Goal: Check status: Check status

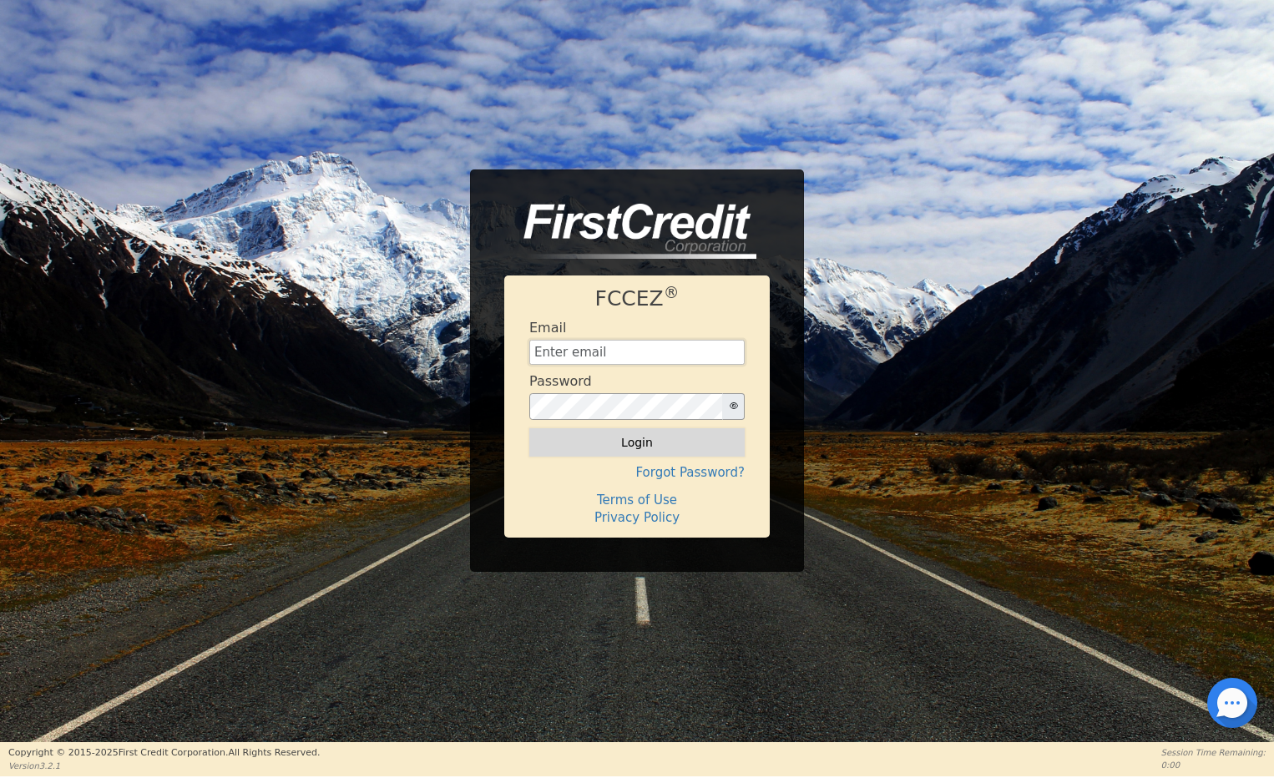
type input "[EMAIL_ADDRESS][DOMAIN_NAME]"
click at [641, 442] on button "Login" at bounding box center [636, 442] width 215 height 28
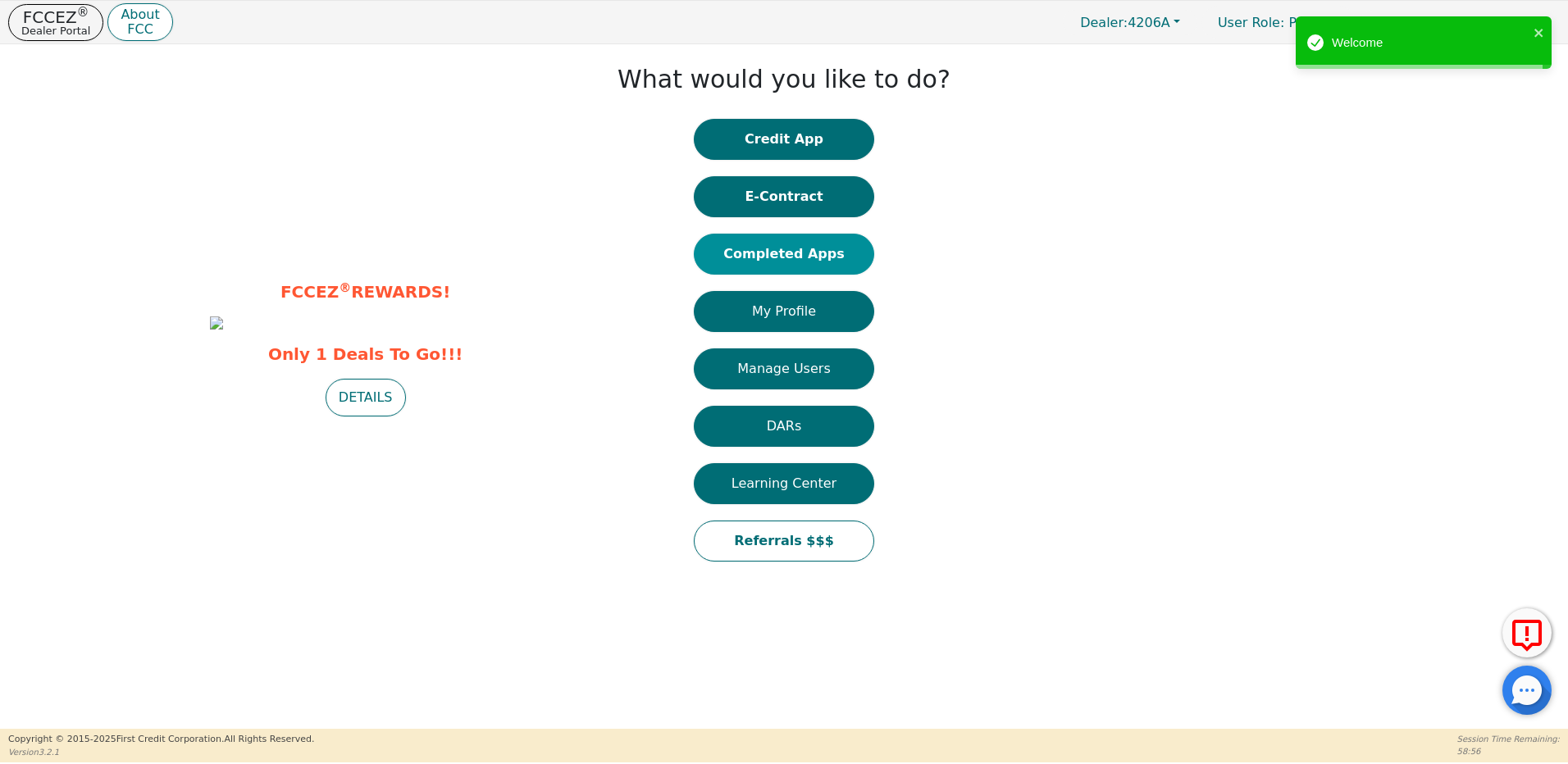
click at [782, 250] on button "Completed Apps" at bounding box center [784, 254] width 181 height 41
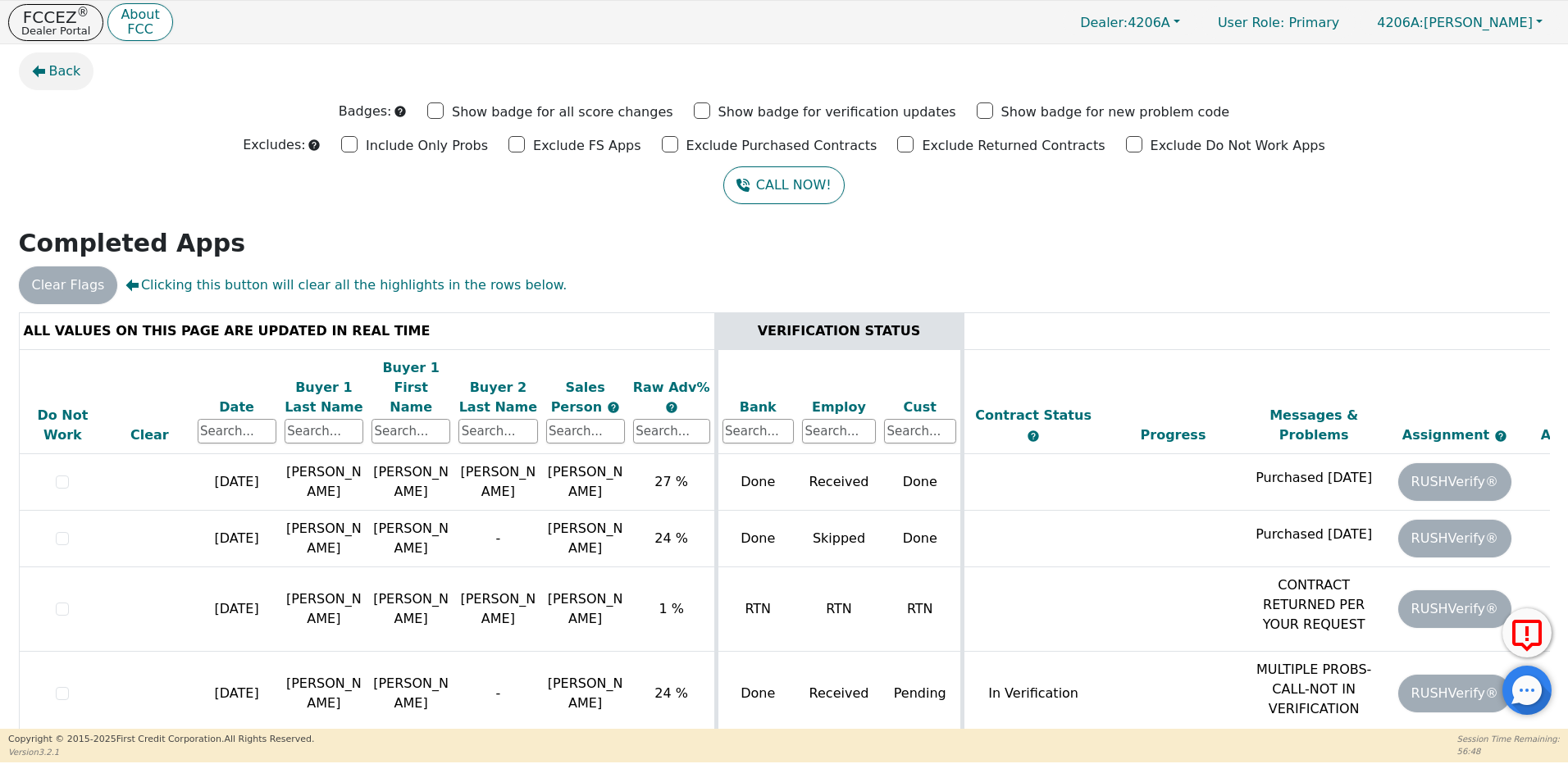
click at [41, 71] on icon "button" at bounding box center [38, 72] width 13 height 13
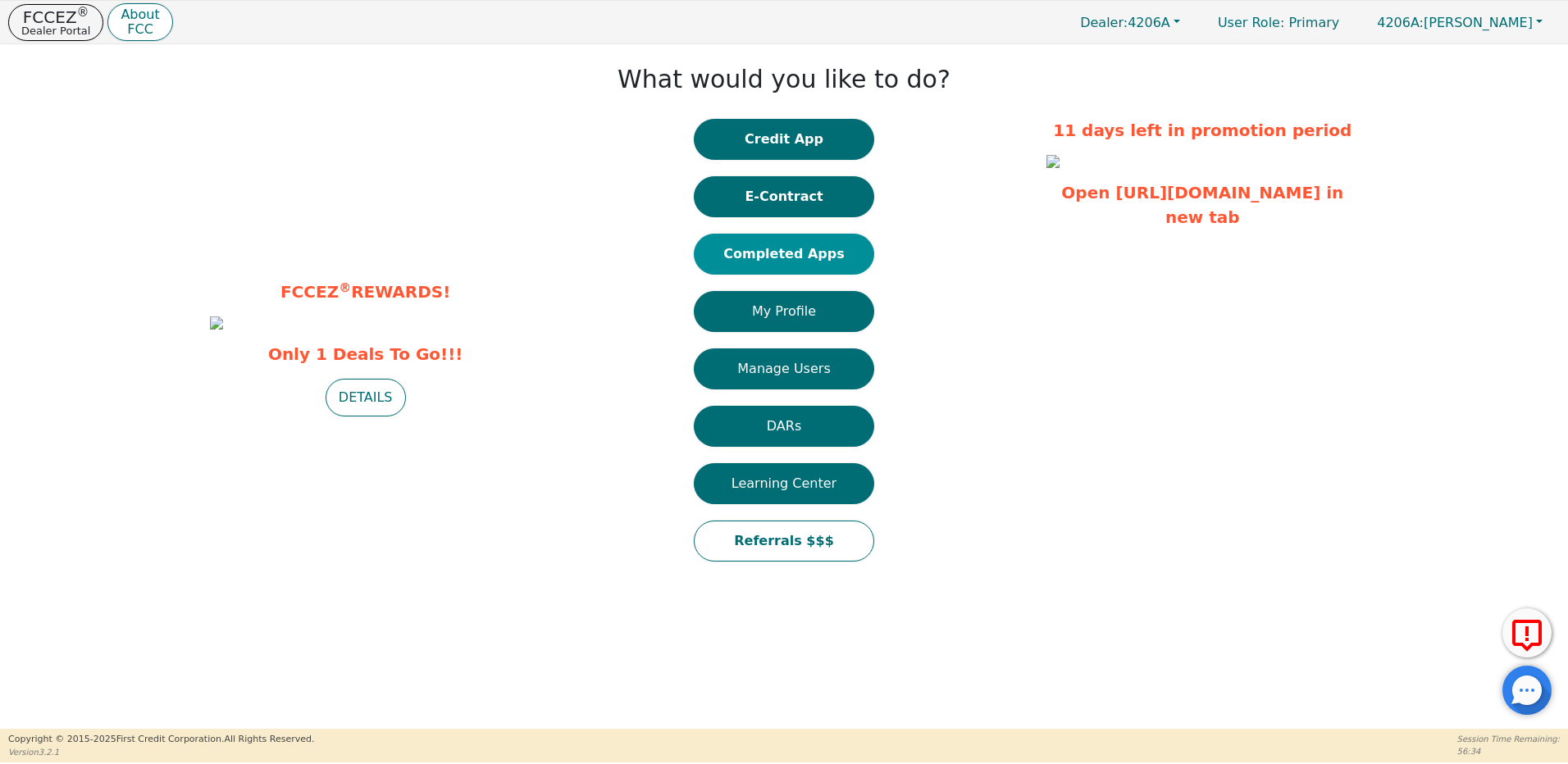
click at [780, 258] on button "Completed Apps" at bounding box center [784, 254] width 181 height 41
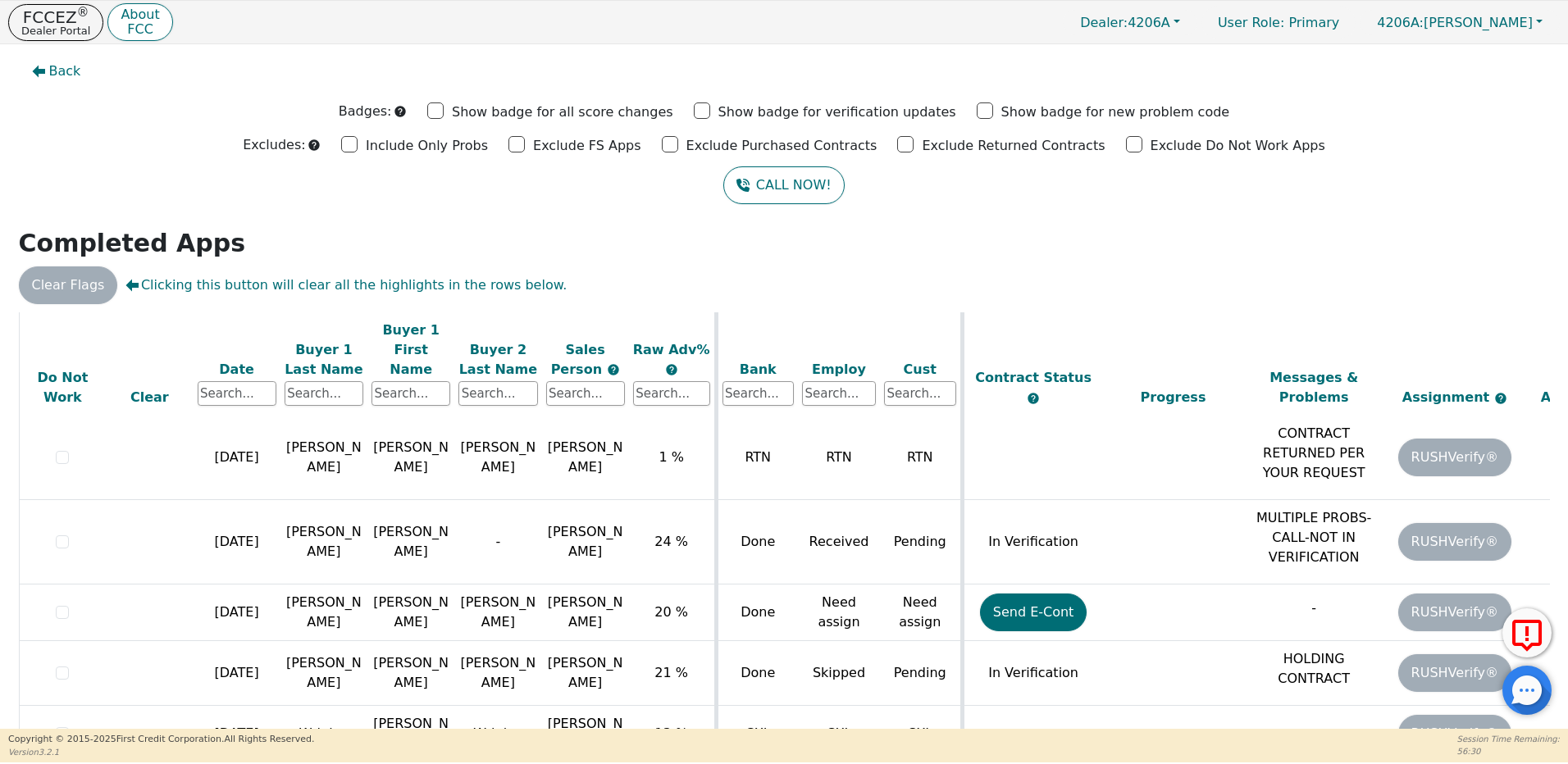
scroll to position [246, 0]
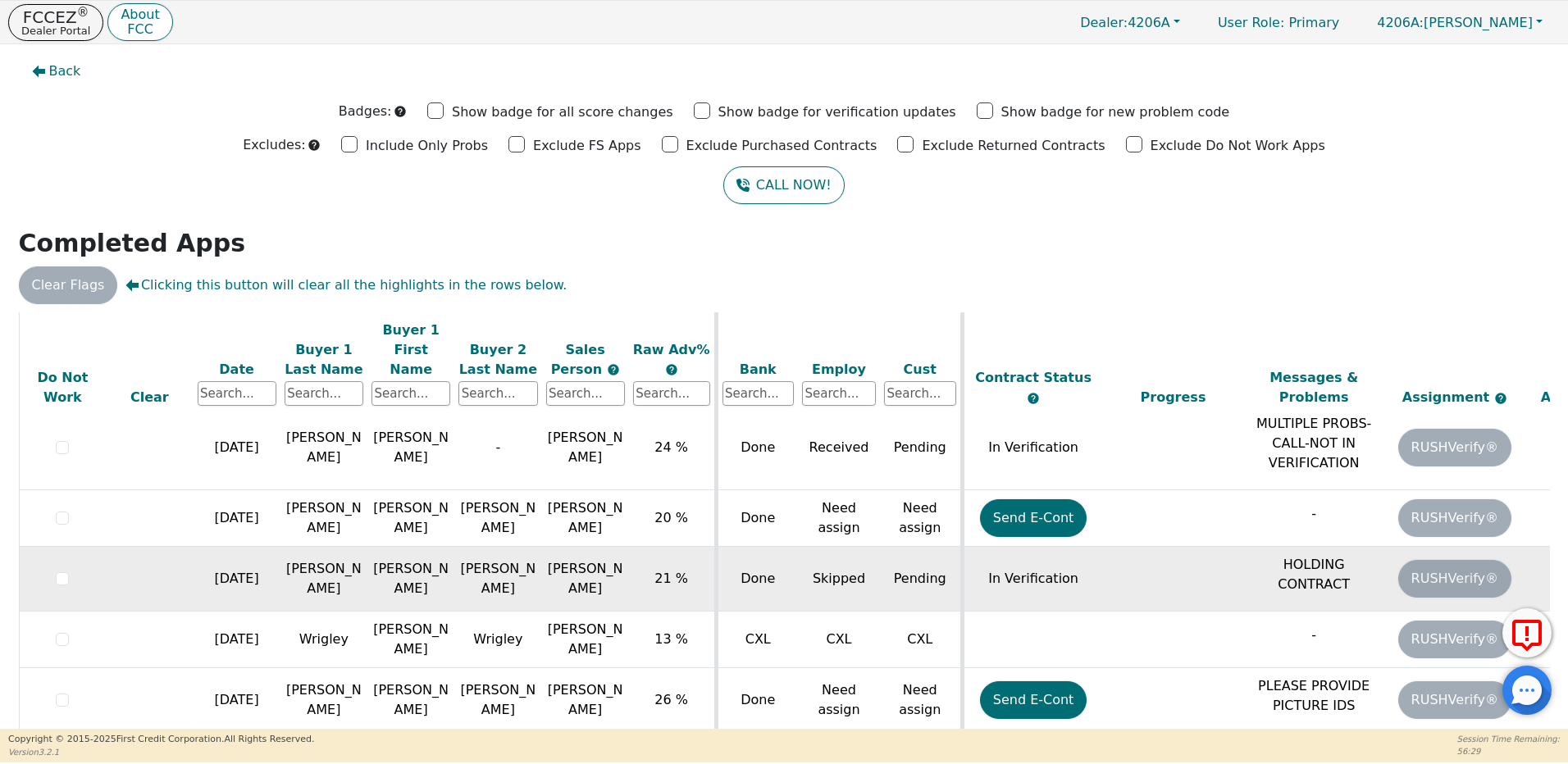
click at [901, 563] on td "Pending" at bounding box center [921, 579] width 82 height 65
drag, startPoint x: 754, startPoint y: 563, endPoint x: 661, endPoint y: 567, distance: 93.1
click at [752, 563] on td "Done" at bounding box center [756, 579] width 82 height 65
click at [588, 561] on span "[PERSON_NAME]" at bounding box center [586, 578] width 76 height 35
click at [587, 561] on span "[PERSON_NAME]" at bounding box center [586, 578] width 76 height 35
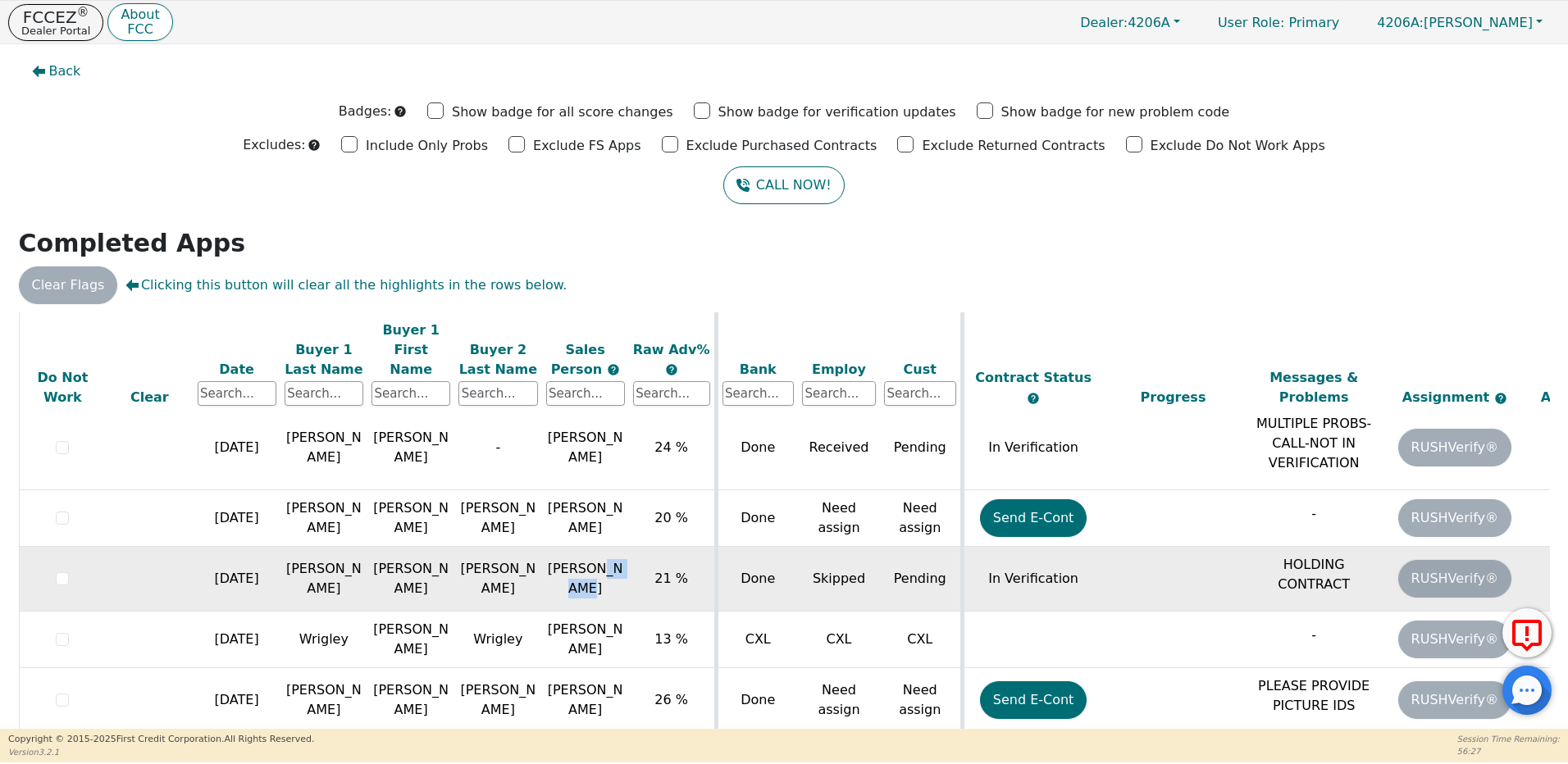
click at [586, 561] on span "[PERSON_NAME]" at bounding box center [586, 578] width 76 height 35
click at [579, 561] on span "[PERSON_NAME]" at bounding box center [586, 578] width 76 height 35
drag, startPoint x: 579, startPoint y: 550, endPoint x: 540, endPoint y: 550, distance: 39.0
click at [540, 550] on td "[PERSON_NAME]" at bounding box center [497, 579] width 86 height 65
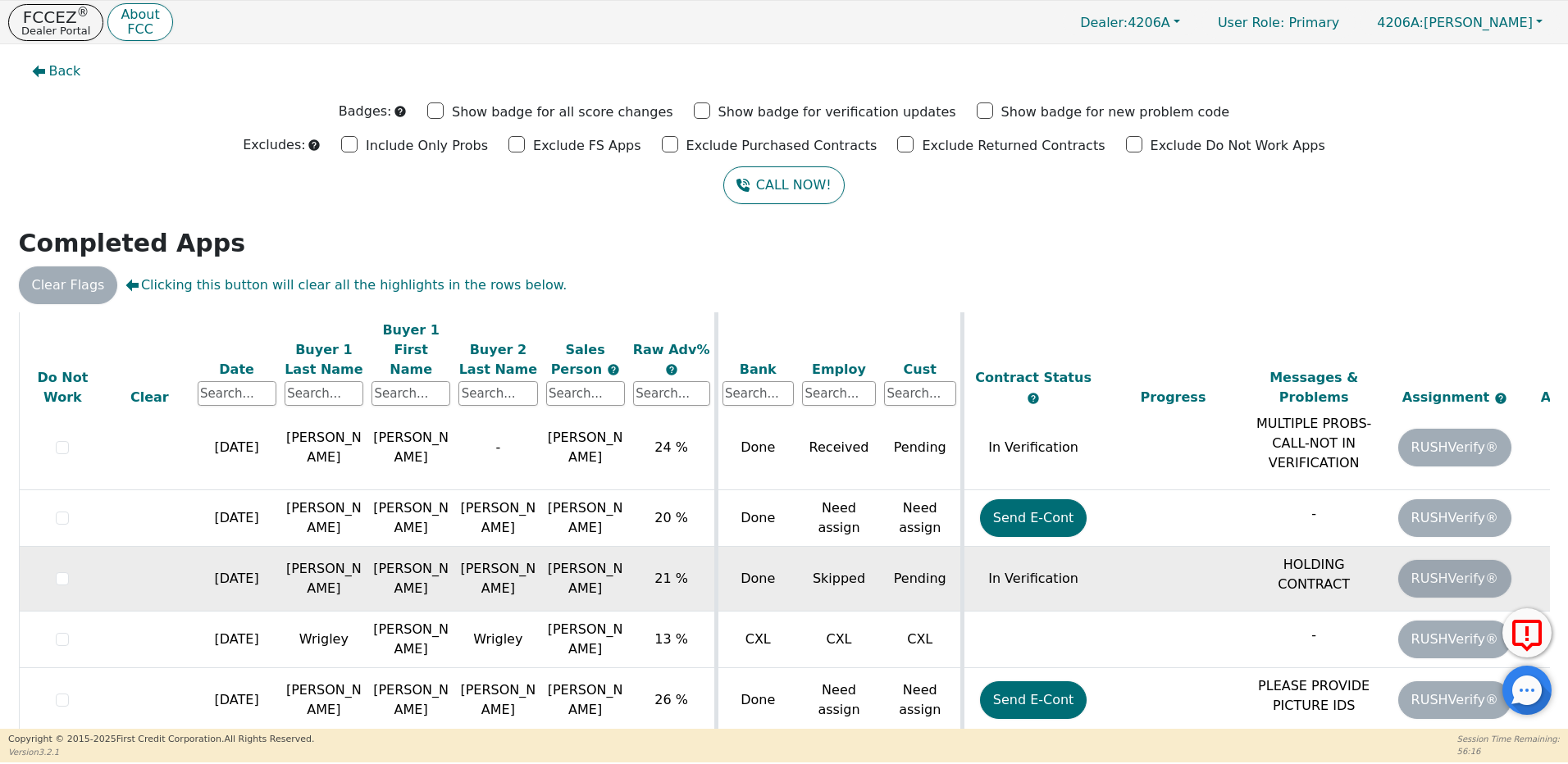
click at [1321, 555] on p "HOLDING CONTRACT" at bounding box center [1313, 574] width 133 height 39
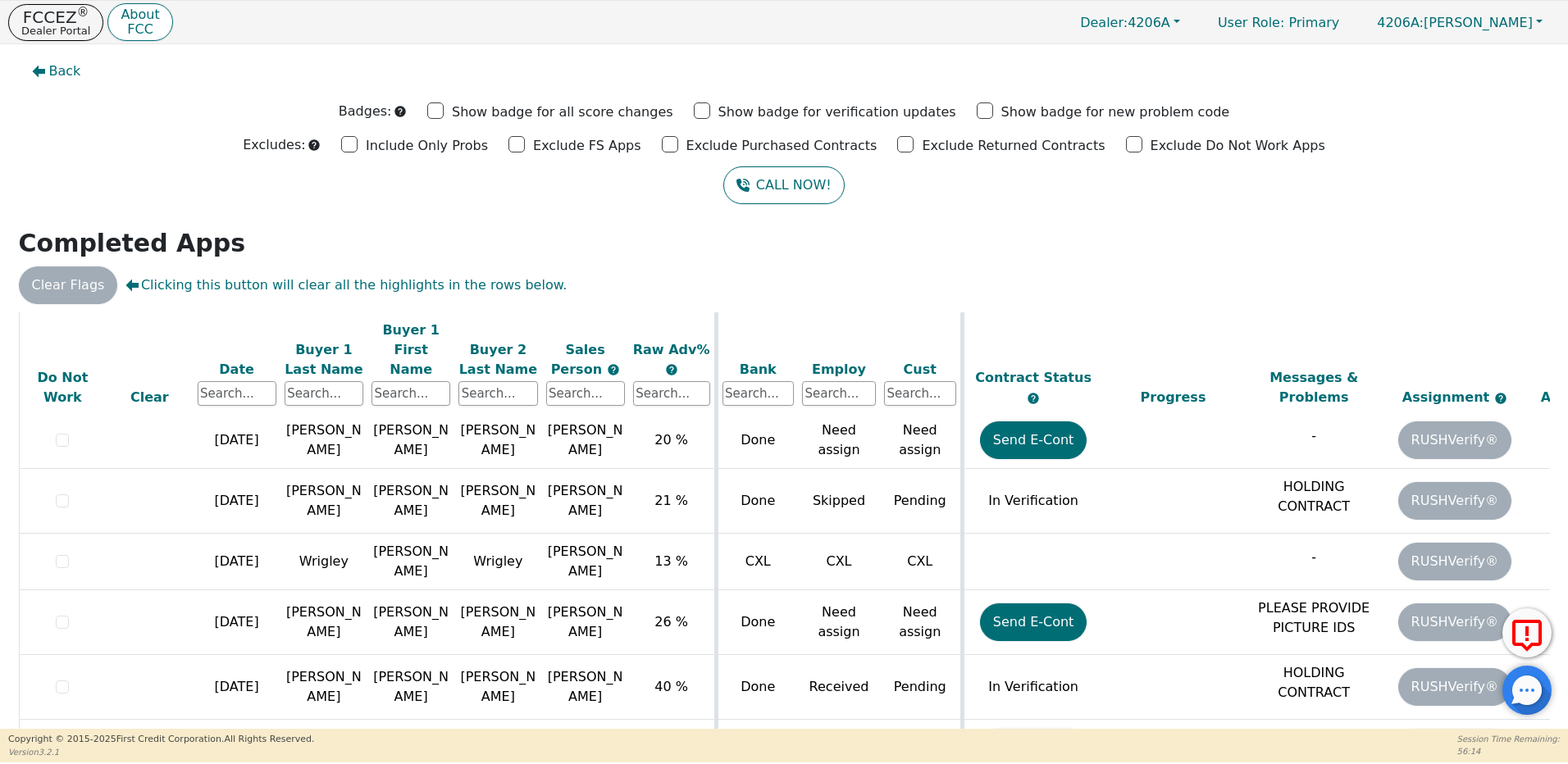
scroll to position [0, 0]
